Goal: Download file/media

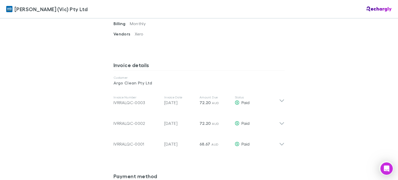
scroll to position [285, 0]
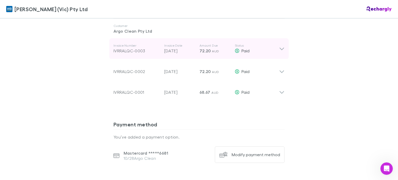
click at [280, 49] on icon at bounding box center [281, 49] width 5 height 6
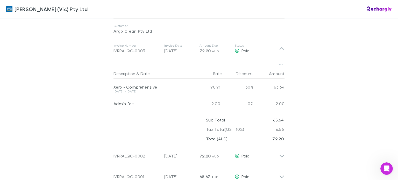
scroll to position [311, 0]
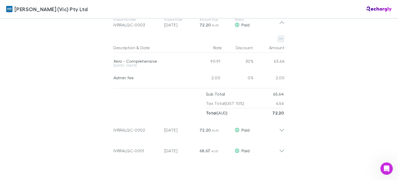
click at [279, 39] on icon "button" at bounding box center [281, 39] width 4 height 1
click at [232, 46] on p "Download PDF" at bounding box center [246, 49] width 63 height 6
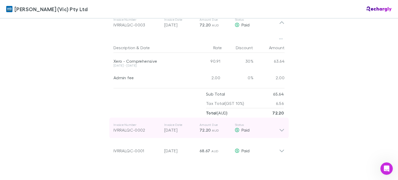
click at [280, 129] on icon at bounding box center [281, 128] width 5 height 10
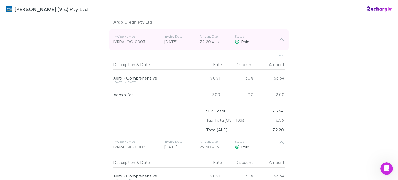
scroll to position [285, 0]
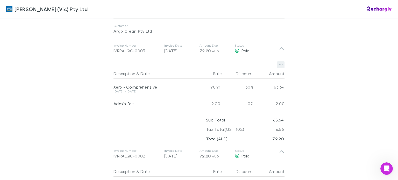
click at [281, 65] on button "button" at bounding box center [280, 64] width 7 height 7
click at [279, 48] on div at bounding box center [199, 90] width 398 height 180
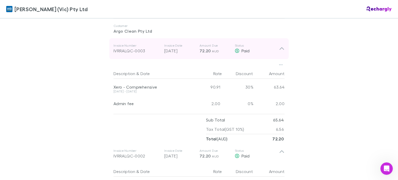
click at [279, 47] on icon at bounding box center [281, 49] width 5 height 6
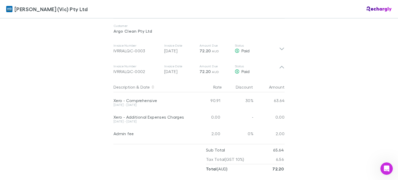
click at [274, 86] on div "Amount" at bounding box center [268, 87] width 31 height 10
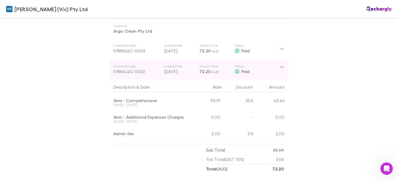
click at [130, 72] on div "IVRRALQC-0002" at bounding box center [136, 71] width 47 height 6
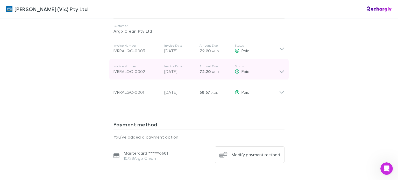
click at [131, 72] on div "IVRRALQC-0002" at bounding box center [136, 71] width 47 height 6
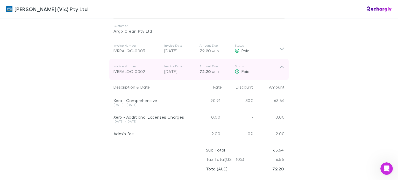
click at [281, 79] on div "Invoice Number IVRRALQC-0002 Invoice Date [DATE] Amount Due 72.20 AUD Status Pa…" at bounding box center [198, 69] width 179 height 21
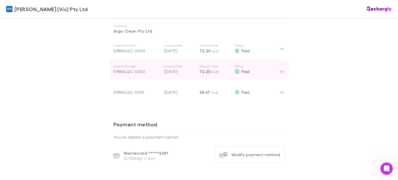
click at [279, 71] on icon at bounding box center [281, 69] width 5 height 10
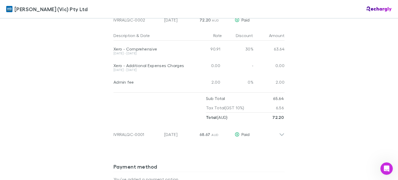
scroll to position [337, 0]
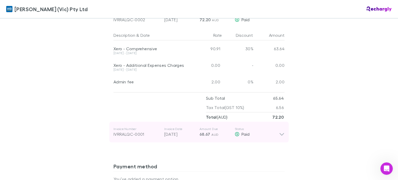
click at [280, 134] on icon at bounding box center [281, 134] width 4 height 3
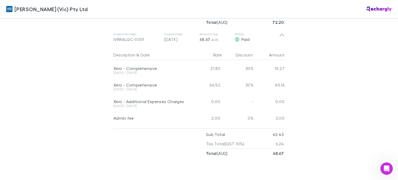
scroll to position [440, 0]
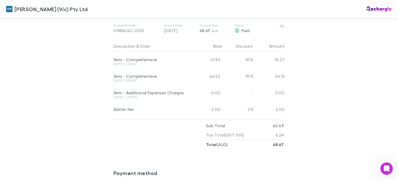
click at [274, 144] on strong "68.67" at bounding box center [278, 144] width 11 height 5
click at [275, 121] on p "62.43" at bounding box center [278, 125] width 11 height 9
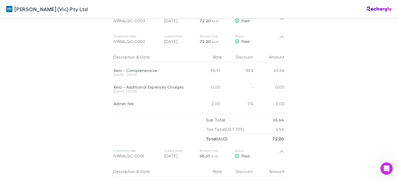
scroll to position [285, 0]
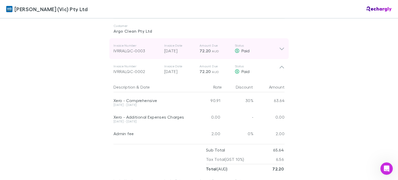
click at [280, 49] on icon at bounding box center [281, 49] width 4 height 3
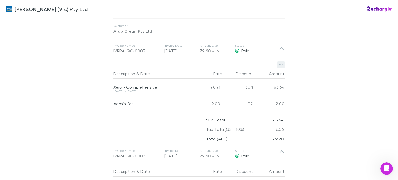
click at [279, 66] on icon "button" at bounding box center [281, 65] width 4 height 4
click at [252, 75] on p "Download PDF" at bounding box center [246, 75] width 63 height 6
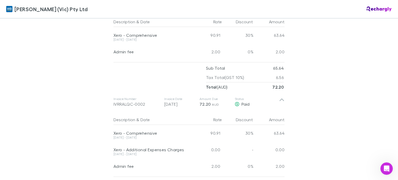
scroll to position [362, 0]
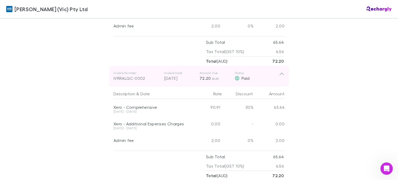
click at [170, 78] on p "[DATE]" at bounding box center [179, 78] width 31 height 6
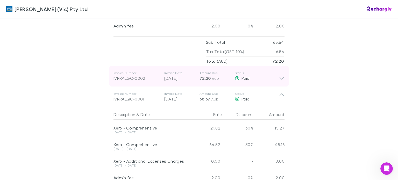
click at [170, 78] on p "[DATE]" at bounding box center [179, 78] width 31 height 6
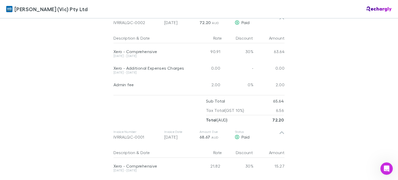
scroll to position [466, 0]
